Goal: Information Seeking & Learning: Learn about a topic

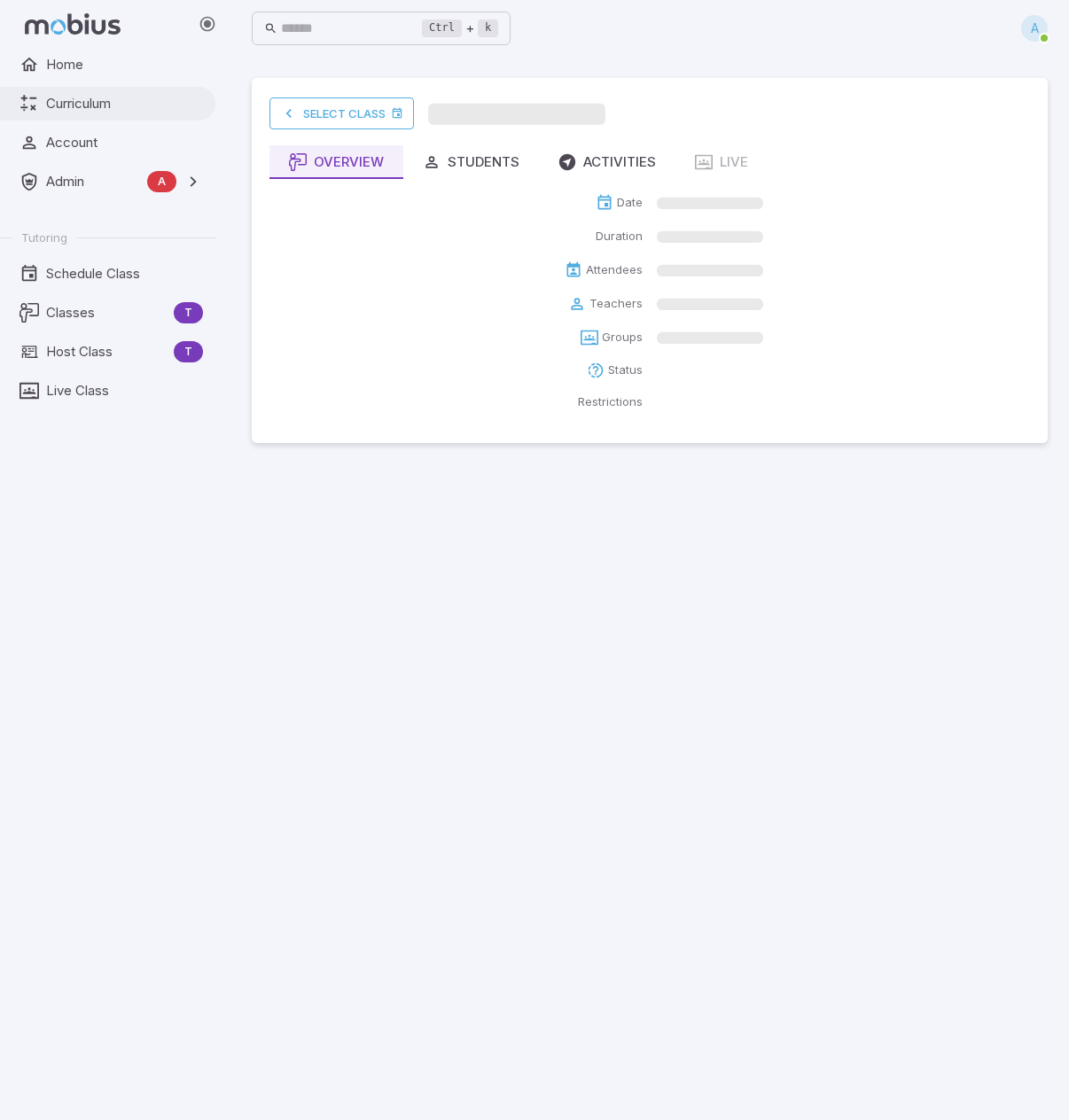
click at [79, 103] on span "Curriculum" at bounding box center [125, 104] width 157 height 20
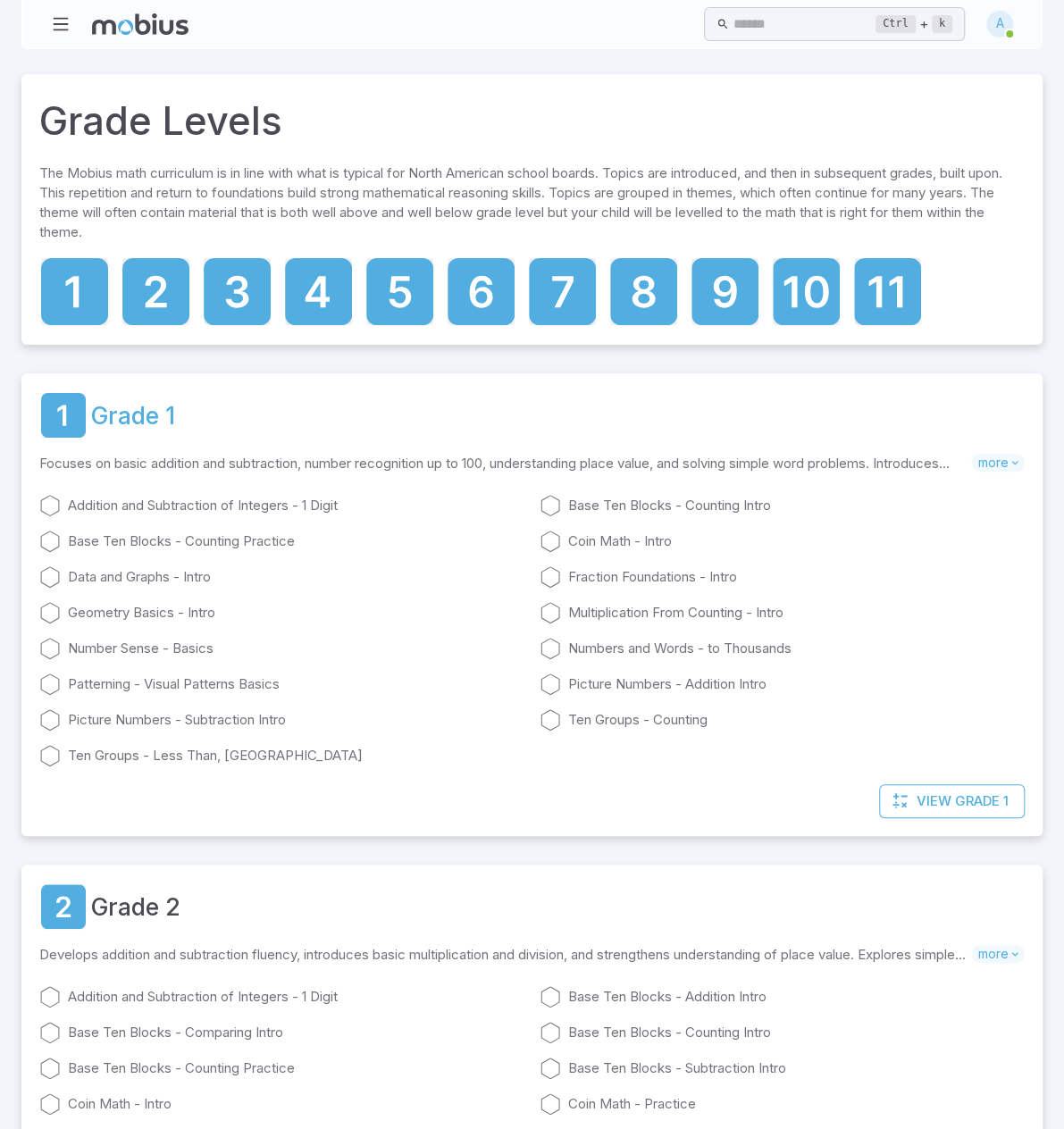
click at [141, 430] on link "Grade 1" at bounding box center [133, 415] width 84 height 36
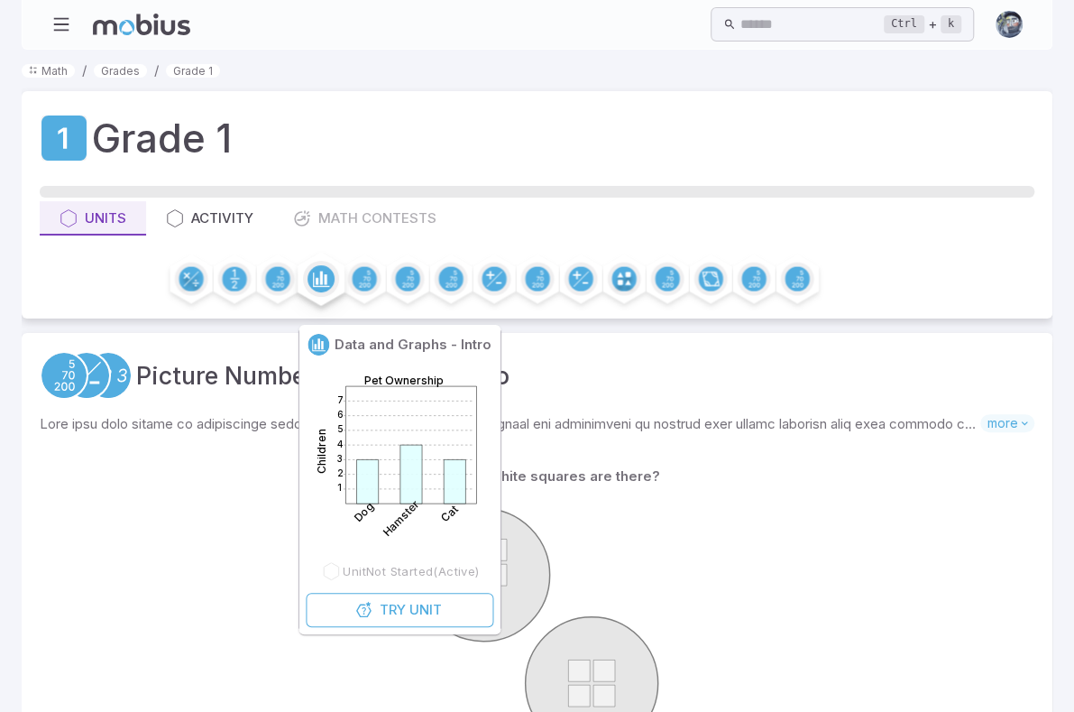
click at [335, 292] on circle at bounding box center [321, 278] width 27 height 27
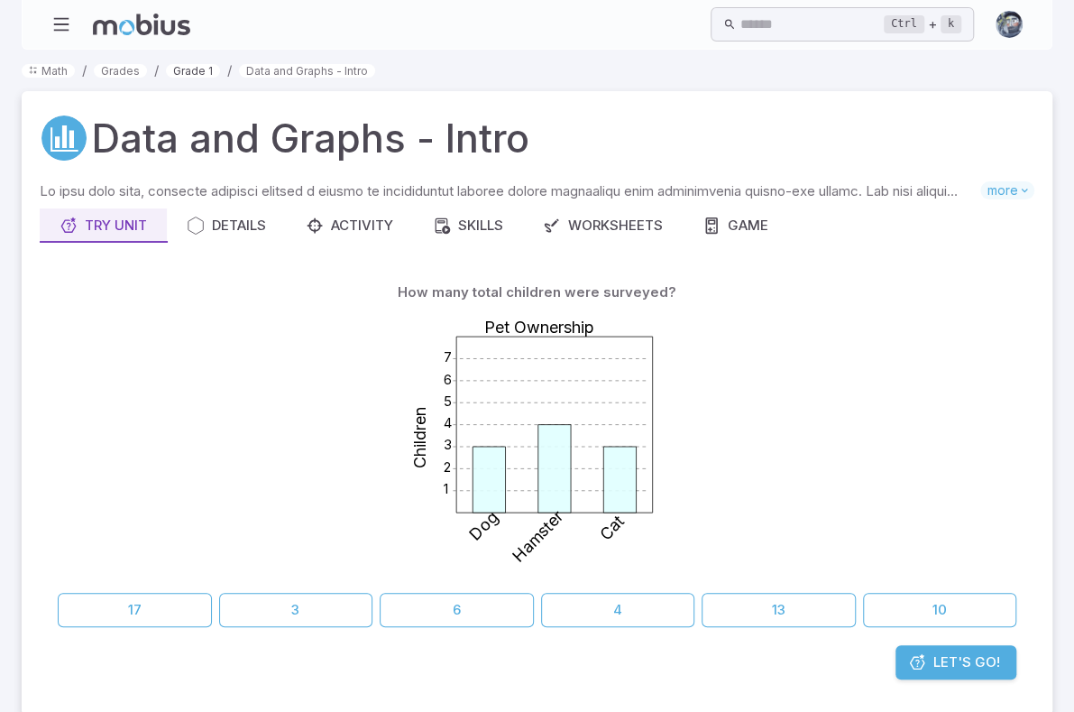
click at [175, 78] on link "Grade 1" at bounding box center [193, 71] width 54 height 14
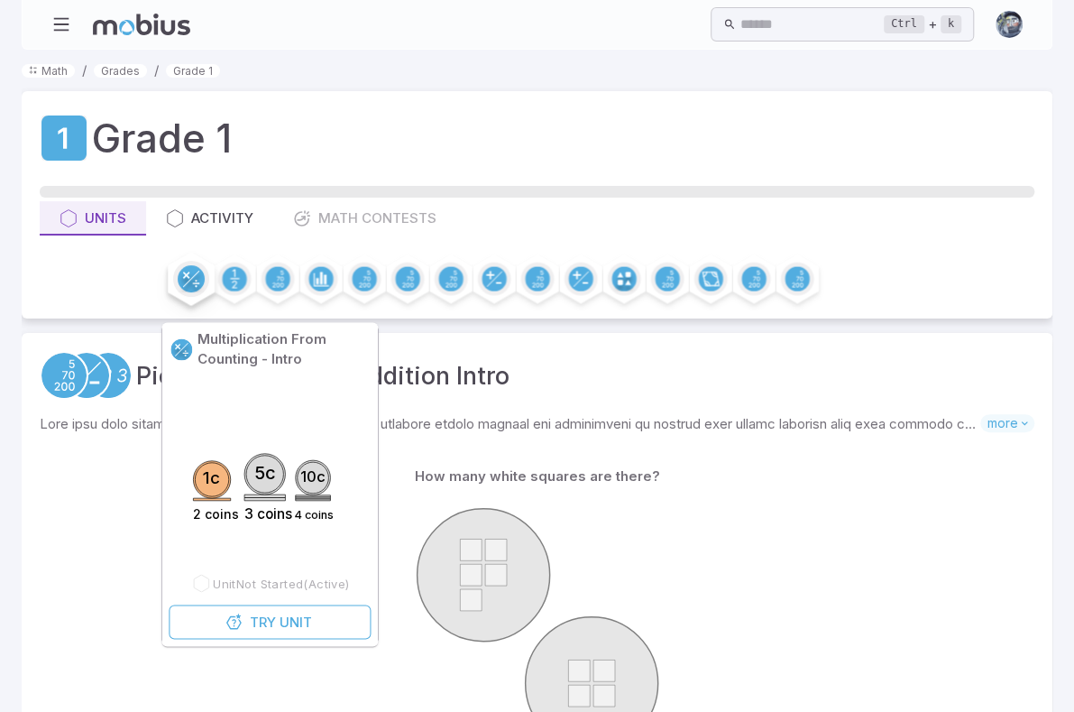
click at [205, 290] on circle at bounding box center [191, 278] width 27 height 27
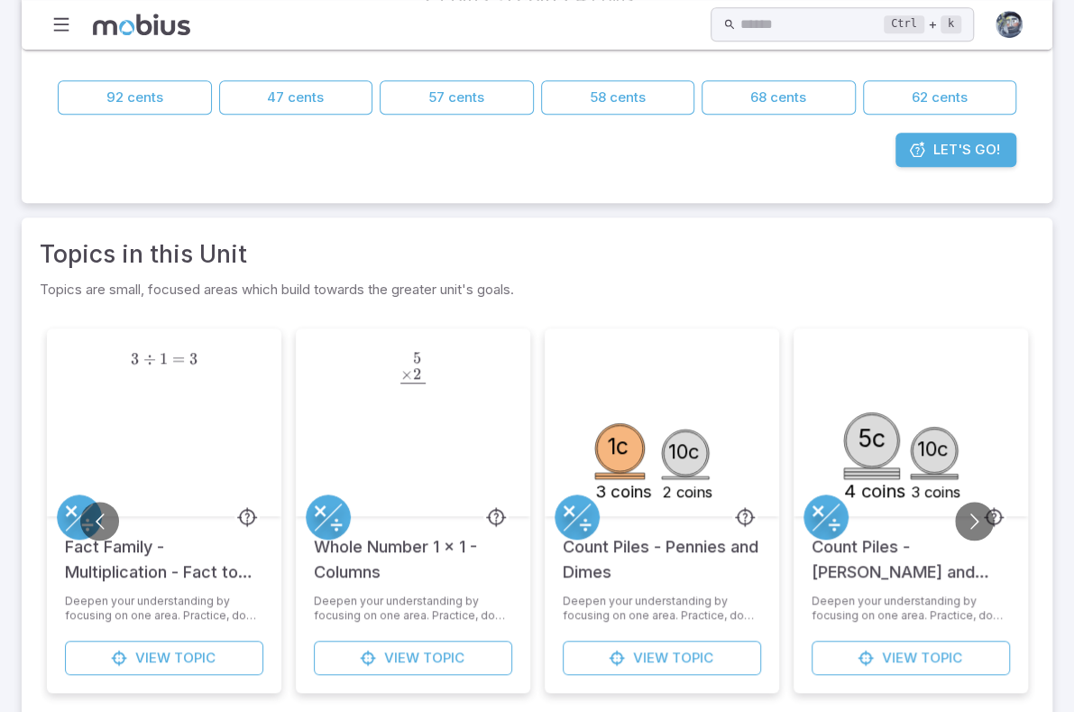
scroll to position [541, 0]
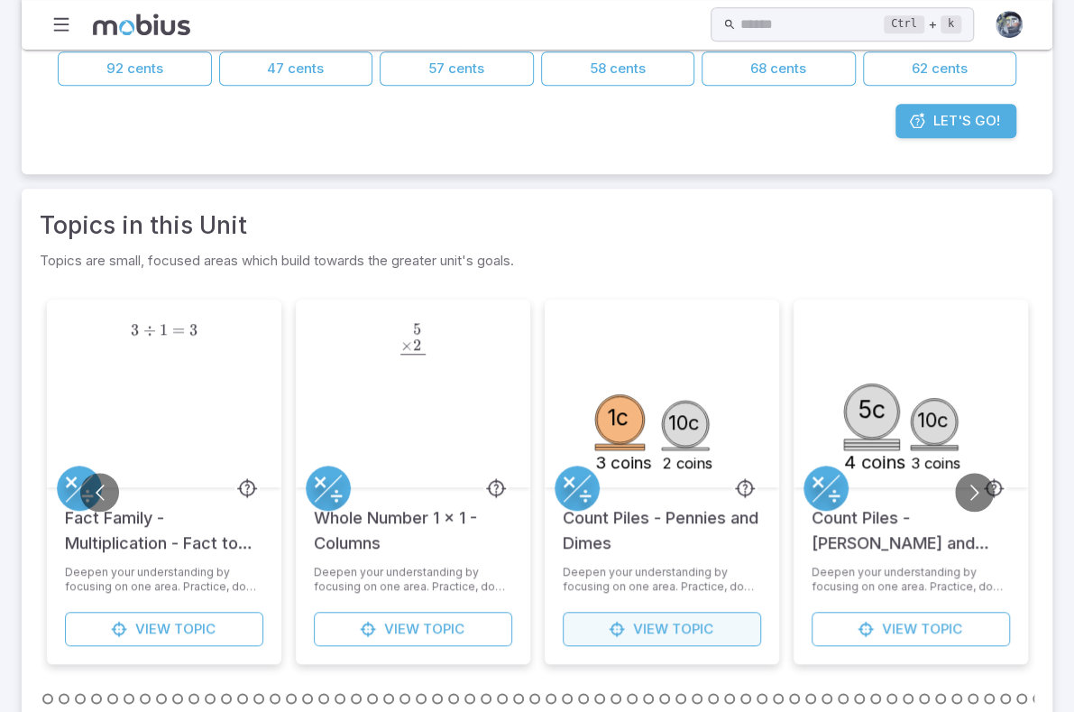
drag, startPoint x: 691, startPoint y: 643, endPoint x: 691, endPoint y: 632, distance: 10.8
click at [691, 639] on span "Topic" at bounding box center [692, 629] width 41 height 20
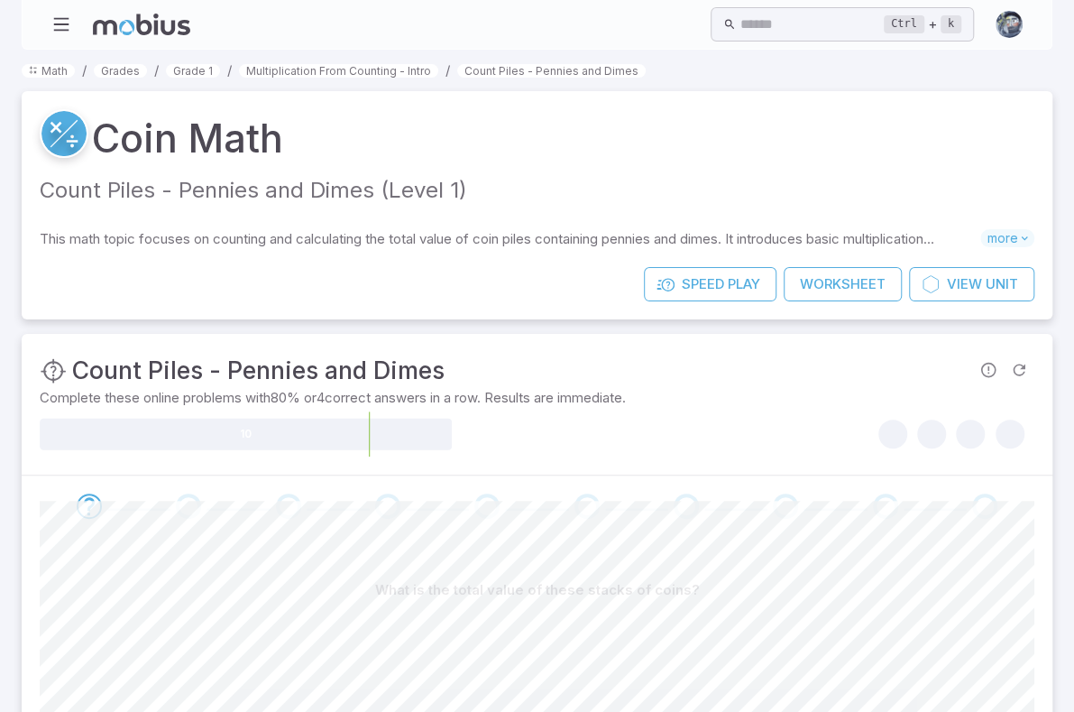
click at [54, 150] on circle at bounding box center [63, 133] width 45 height 45
